Goal: Information Seeking & Learning: Learn about a topic

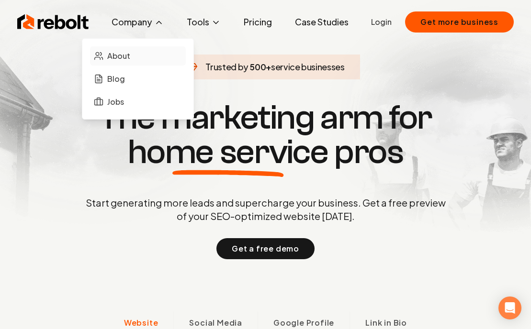
click at [126, 55] on span "About" at bounding box center [118, 55] width 23 height 11
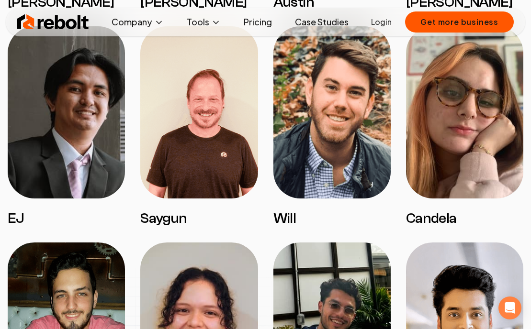
scroll to position [1101, 0]
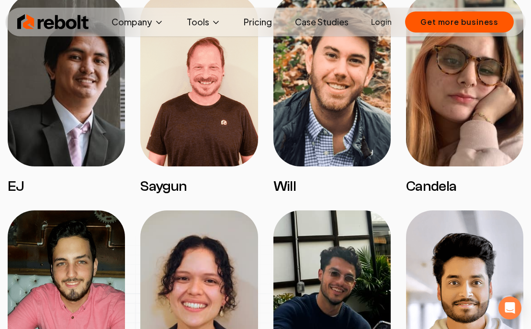
click at [328, 96] on img at bounding box center [331, 80] width 117 height 172
click at [282, 178] on h3 "Will" at bounding box center [331, 186] width 117 height 17
click at [299, 145] on img at bounding box center [331, 80] width 117 height 172
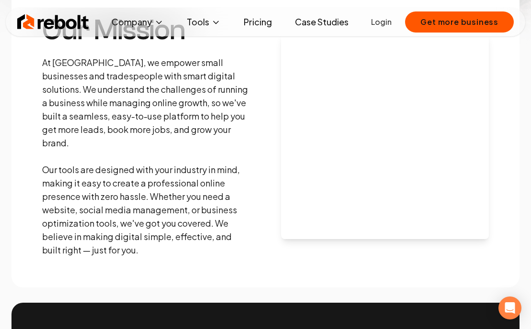
scroll to position [0, 0]
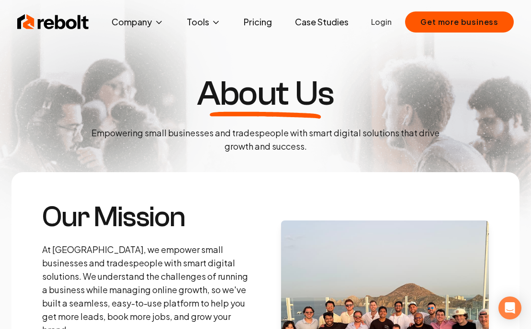
click at [65, 23] on img at bounding box center [53, 21] width 72 height 19
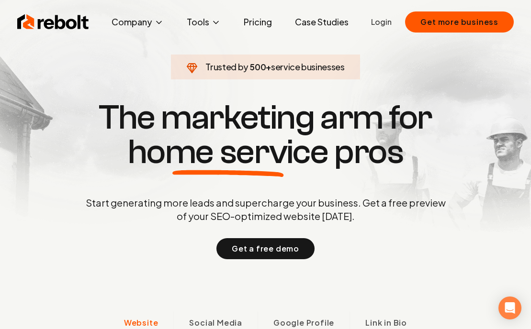
click at [268, 24] on link "Pricing" at bounding box center [258, 21] width 44 height 19
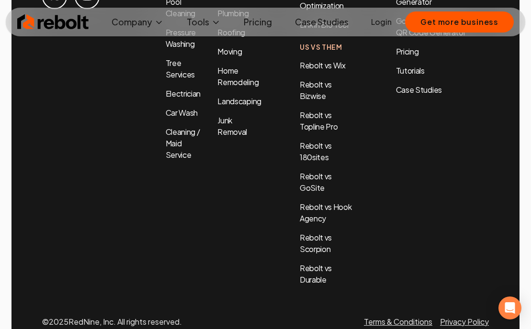
scroll to position [2386, 0]
click at [416, 316] on link "Terms & Conditions" at bounding box center [398, 321] width 68 height 10
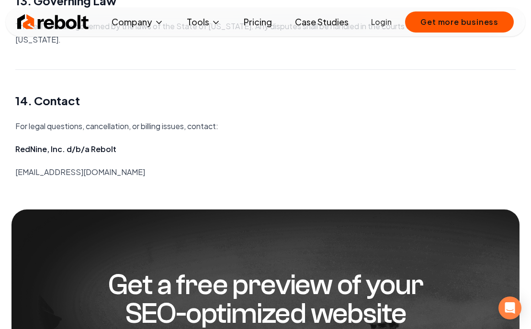
scroll to position [2425, 0]
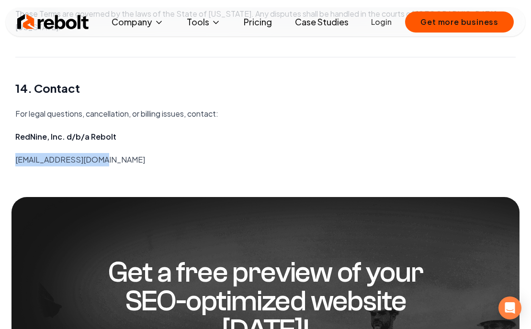
drag, startPoint x: 105, startPoint y: 145, endPoint x: 1, endPoint y: 147, distance: 103.9
click at [117, 153] on p "support@rebolthq.com" at bounding box center [264, 159] width 499 height 13
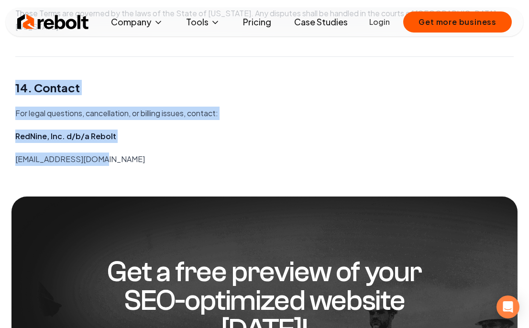
drag, startPoint x: 13, startPoint y: 69, endPoint x: 156, endPoint y: 138, distance: 159.1
copy main "14. Contact For legal questions, cancellation, or billing issues, contact: RedN…"
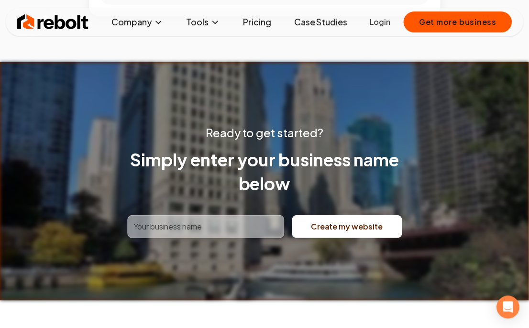
scroll to position [3446, 0]
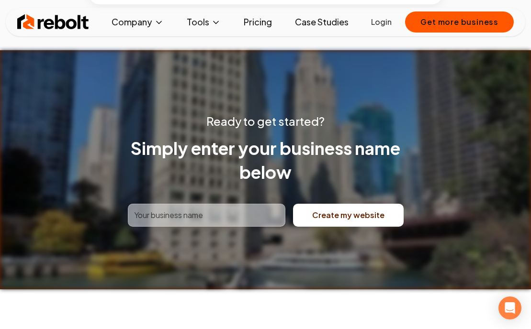
click at [188, 204] on input "text" at bounding box center [206, 215] width 157 height 23
type input "b"
type input "[PERSON_NAME] Home Services"
click at [355, 204] on button "Create my website" at bounding box center [348, 215] width 111 height 23
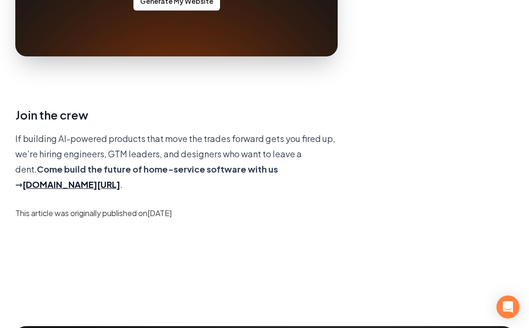
scroll to position [1101, 0]
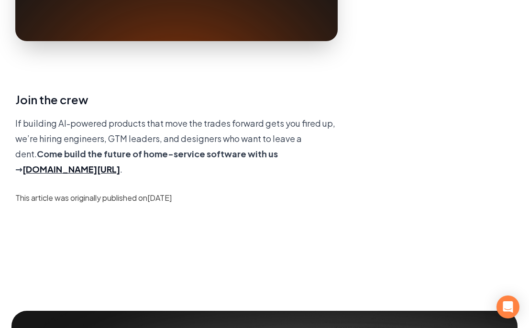
click at [55, 164] on b "rebolthq.com/jobs" at bounding box center [71, 169] width 98 height 11
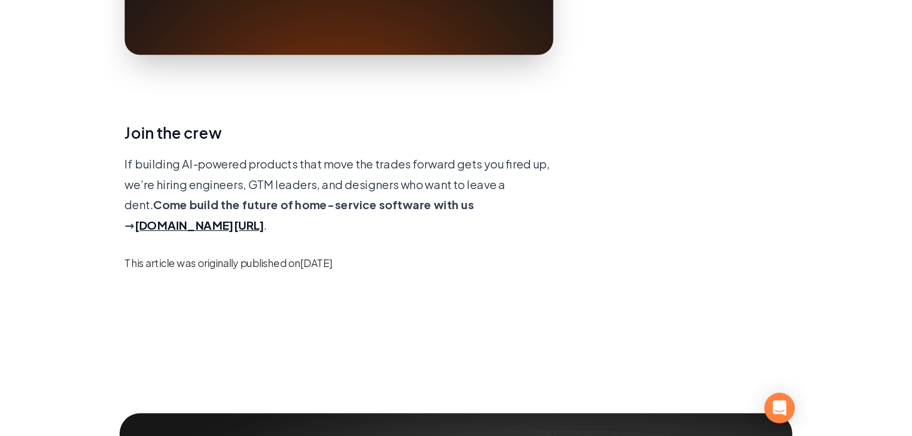
scroll to position [1037, 0]
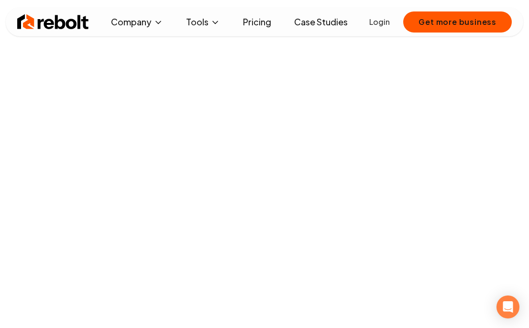
scroll to position [191, 0]
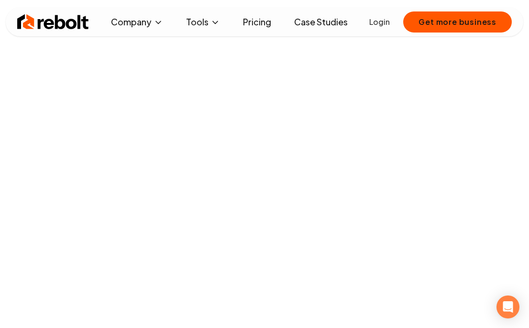
scroll to position [42, 0]
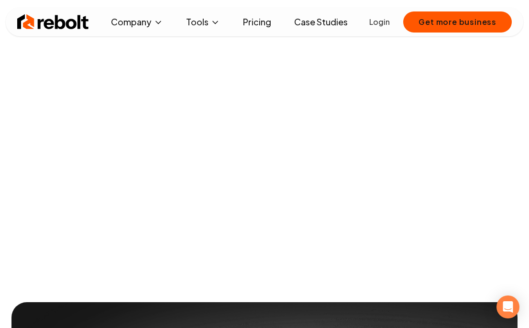
scroll to position [907, 0]
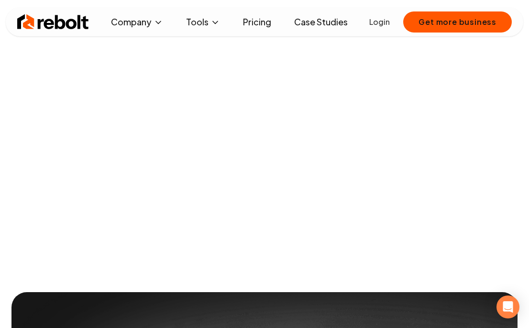
scroll to position [1051, 0]
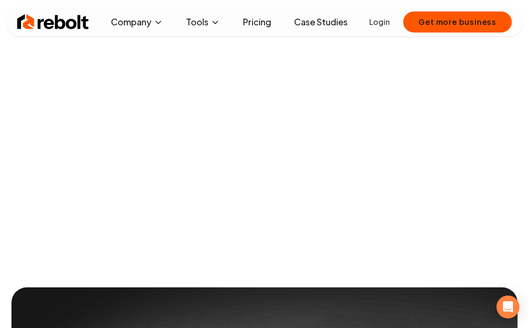
scroll to position [233, 0]
